Goal: Task Accomplishment & Management: Use online tool/utility

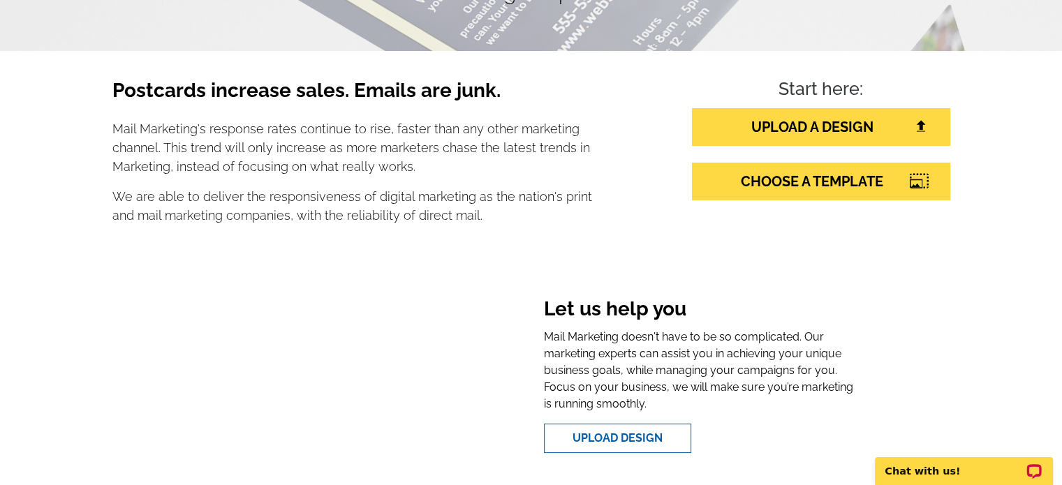
scroll to position [224, 0]
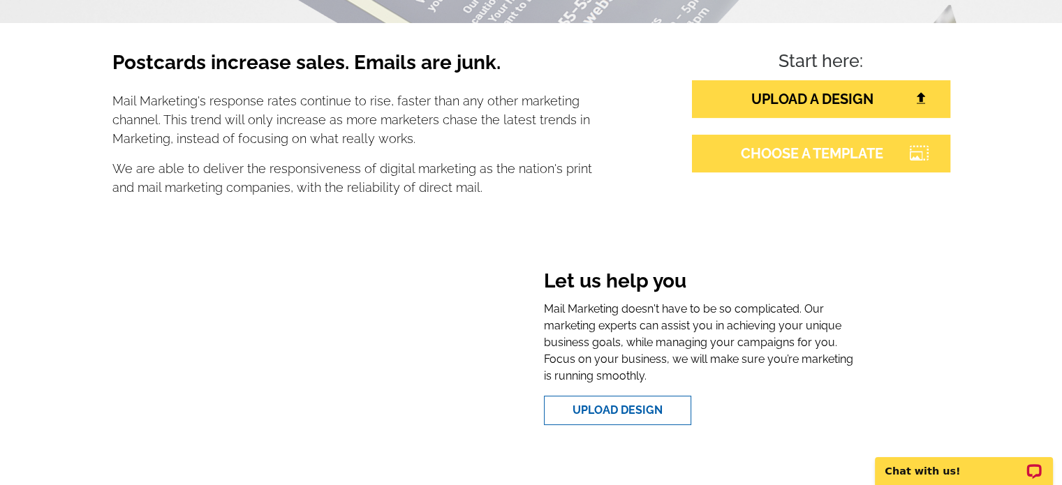
click at [844, 151] on link "CHOOSE A TEMPLATE" at bounding box center [821, 154] width 258 height 38
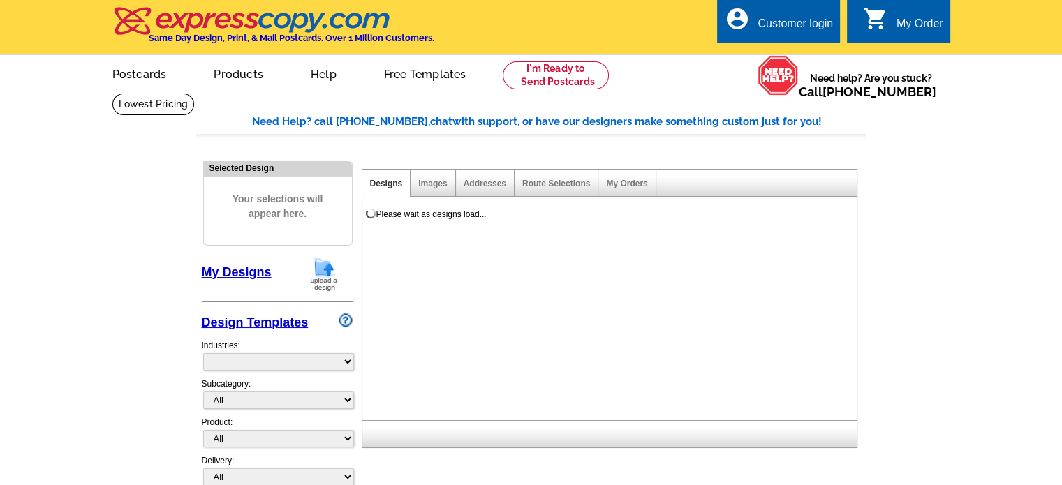
select select "785"
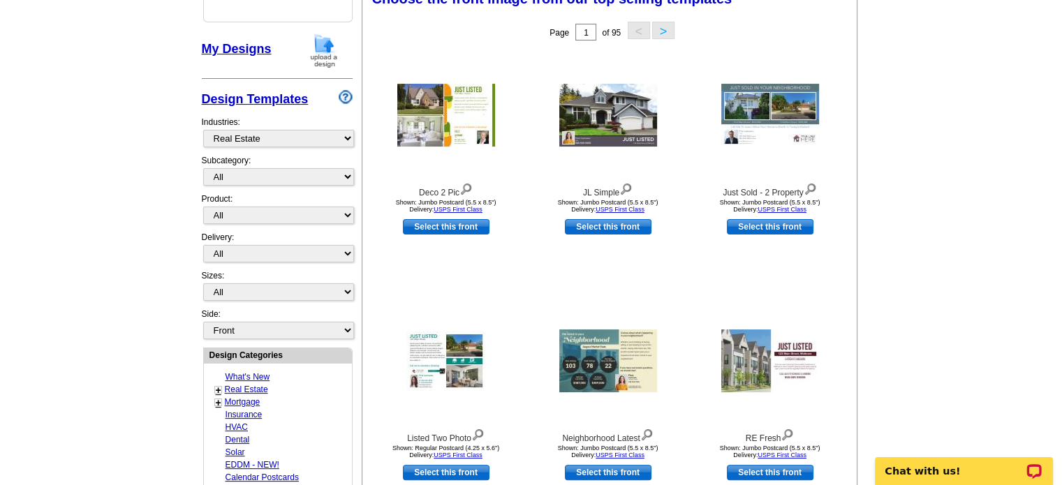
scroll to position [251, 0]
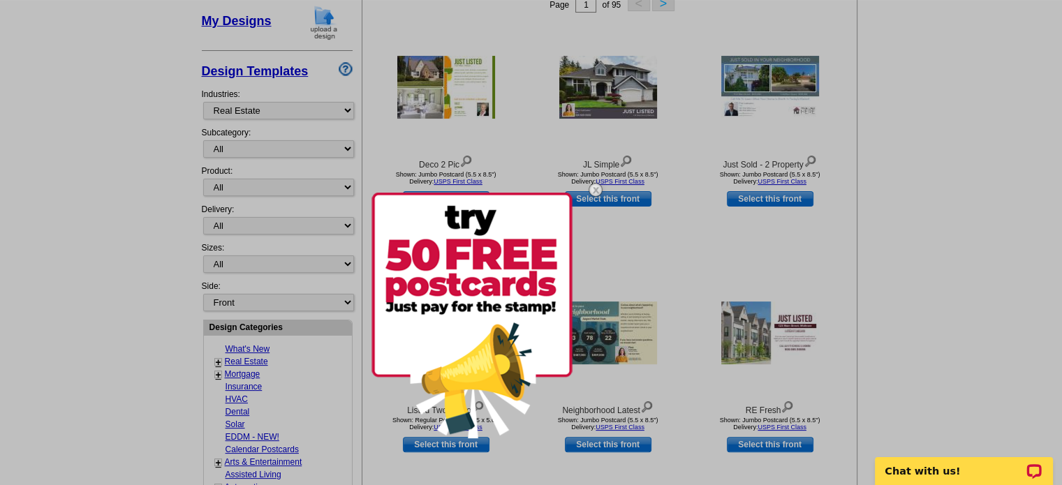
click at [598, 187] on img at bounding box center [596, 190] width 41 height 41
